Goal: Communication & Community: Answer question/provide support

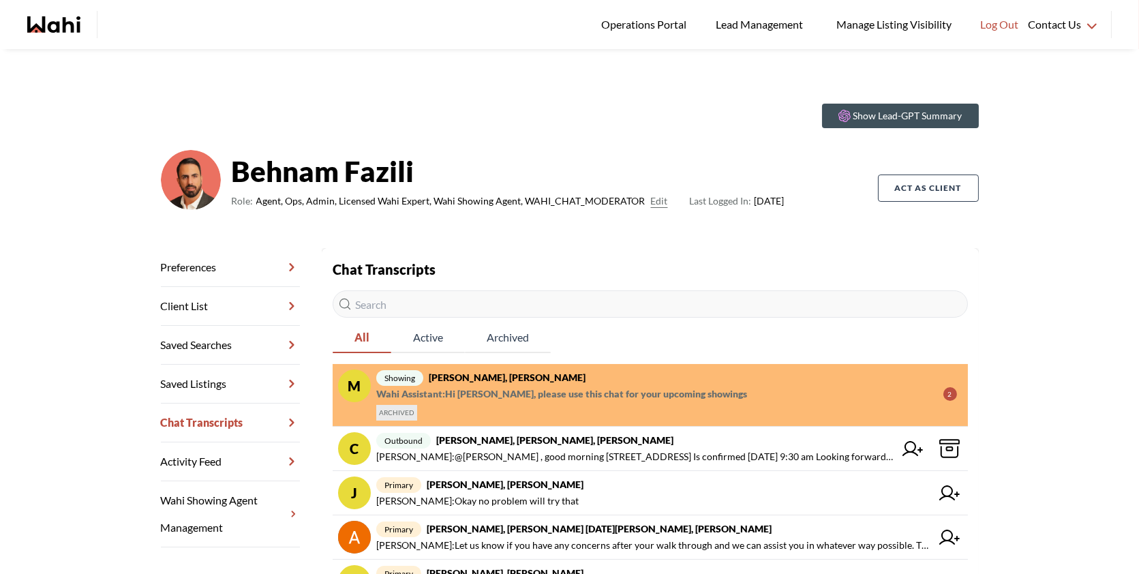
click at [485, 311] on input "text" at bounding box center [650, 303] width 635 height 27
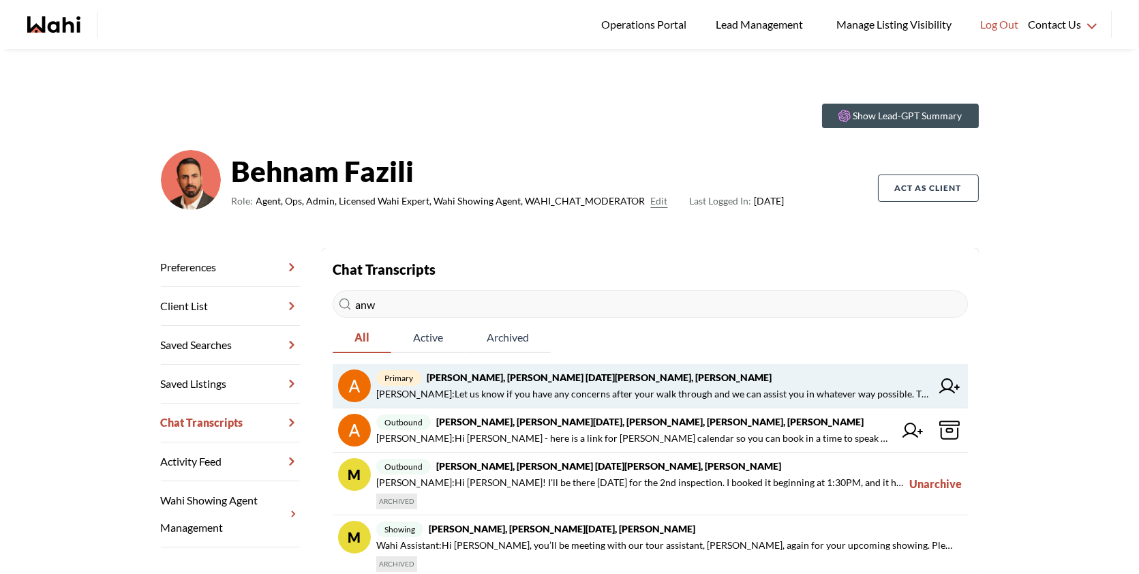
type input "anw"
click at [511, 382] on span "primary [PERSON_NAME], [PERSON_NAME] [DATE][PERSON_NAME], [PERSON_NAME]" at bounding box center [653, 377] width 555 height 16
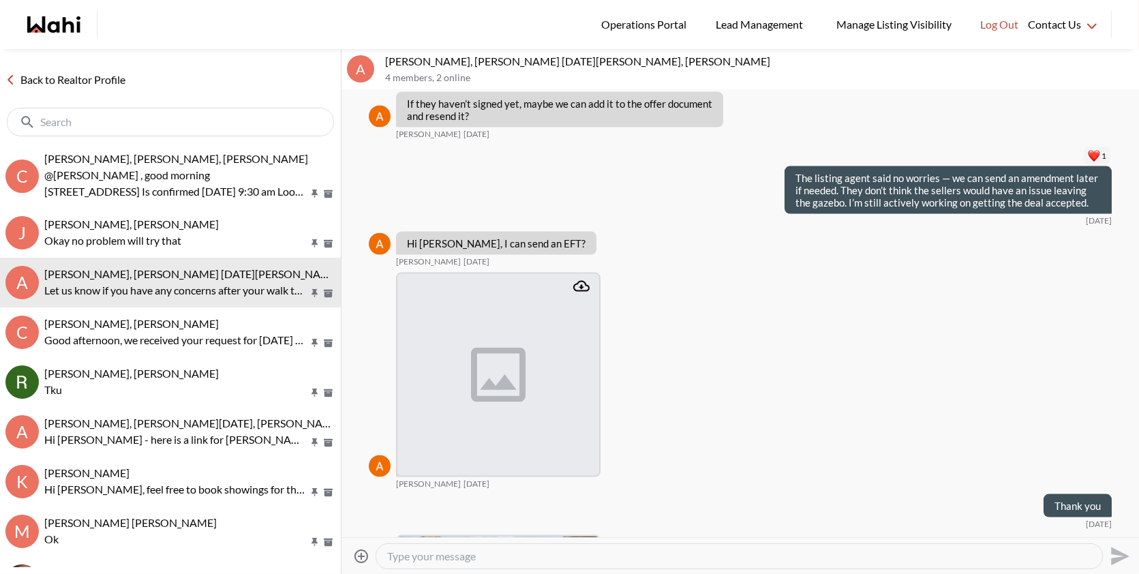
scroll to position [4320, 0]
click at [462, 310] on img at bounding box center [498, 374] width 202 height 202
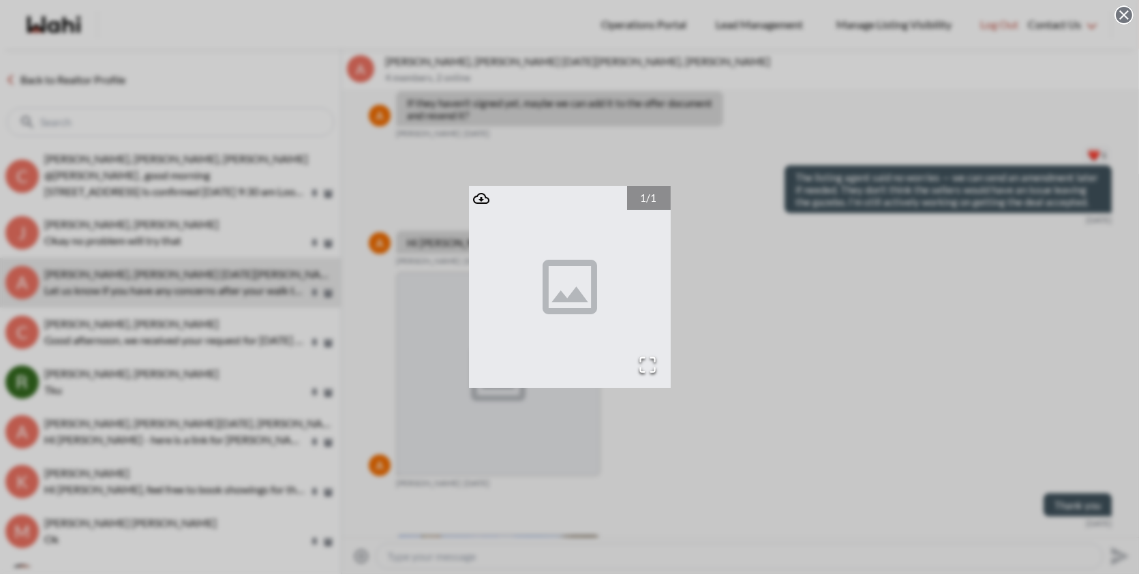
click at [481, 198] on icon "Attachment" at bounding box center [481, 198] width 16 height 11
click at [757, 186] on div "1 / 1" at bounding box center [569, 287] width 1139 height 574
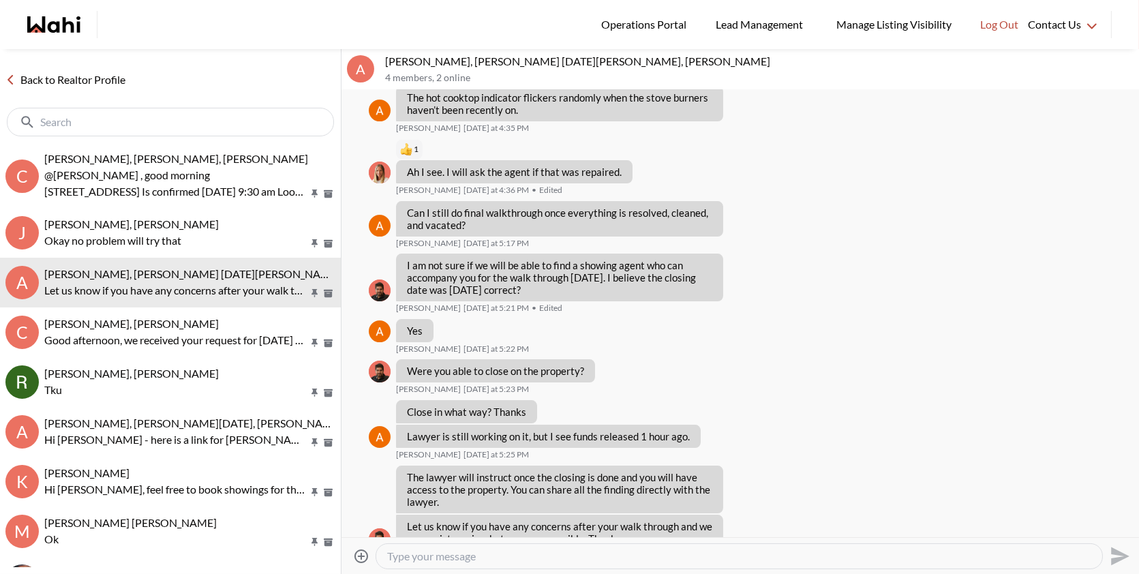
scroll to position [9281, 0]
